Goal: Check status: Check status

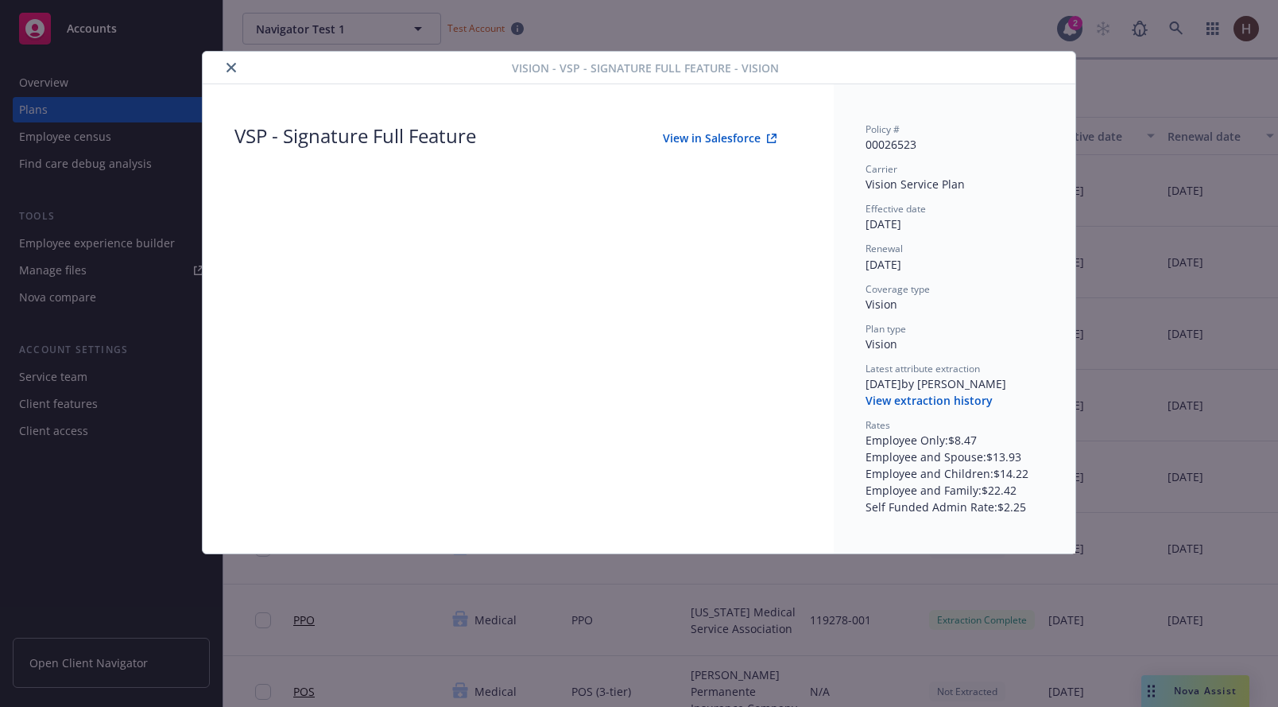
click at [915, 393] on button "View extraction history" at bounding box center [929, 401] width 127 height 16
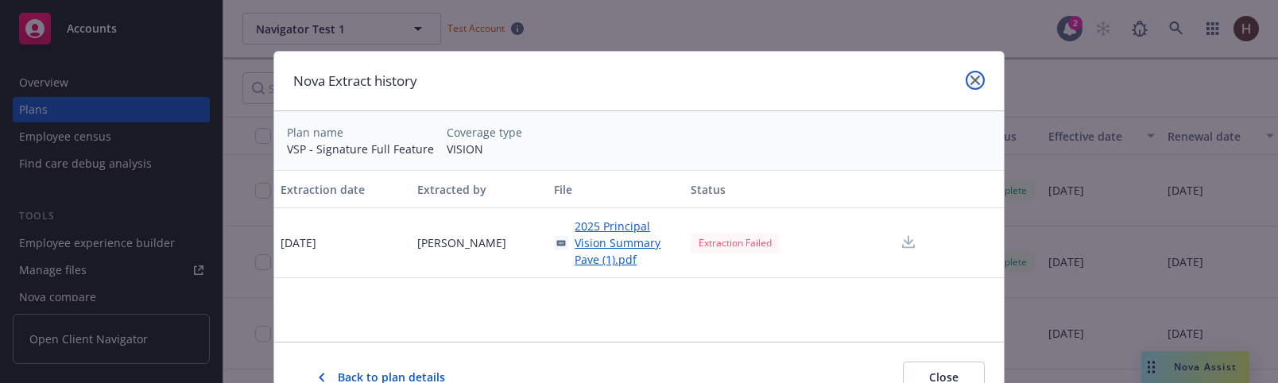
click at [974, 76] on icon "close" at bounding box center [975, 81] width 10 height 10
